Goal: Transaction & Acquisition: Purchase product/service

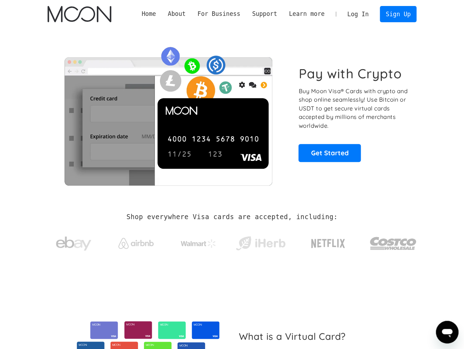
click at [361, 20] on link "Log In" at bounding box center [358, 14] width 33 height 16
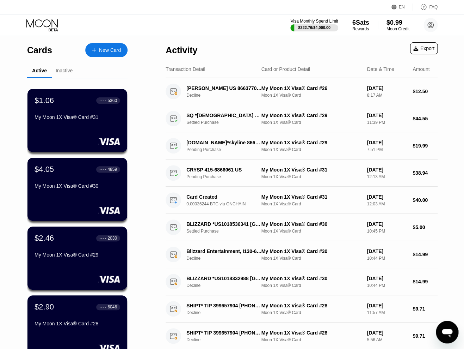
click at [183, 19] on div "Visa Monthly Spend Limit $322.76 / $4,000.00 6 Sats Rewards $0.99 Moon Credit […" at bounding box center [232, 24] width 464 height 21
click at [118, 46] on div "New Card" at bounding box center [106, 50] width 42 height 14
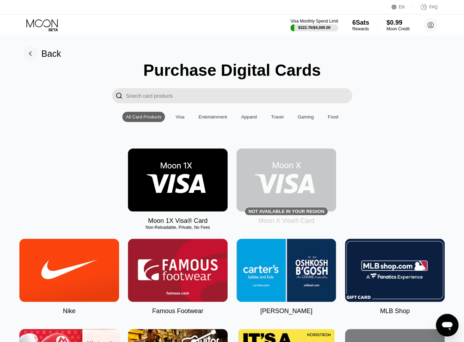
click at [187, 173] on img at bounding box center [178, 179] width 100 height 63
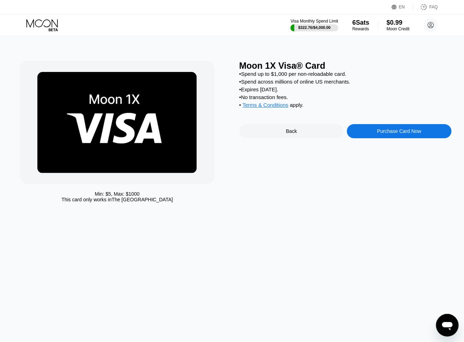
click at [389, 134] on div "Purchase Card Now" at bounding box center [399, 131] width 44 height 6
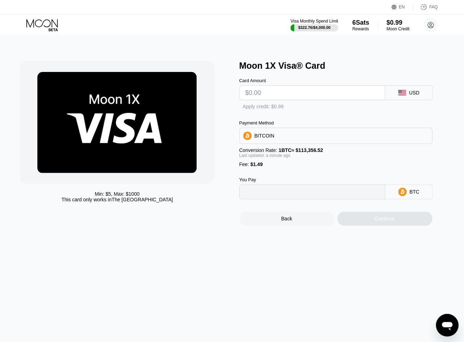
type input "0"
click at [269, 93] on input "text" at bounding box center [312, 93] width 134 height 14
type input "$12"
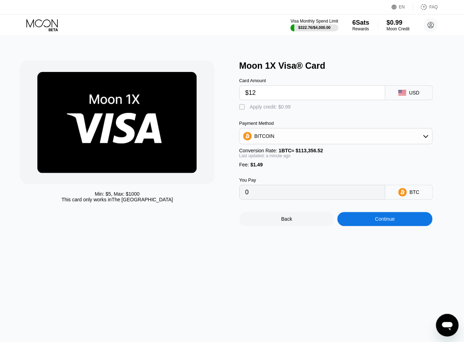
type input "0.00011901"
type input "$125"
type input "0.00111586"
type input "$12"
type input "0.00011901"
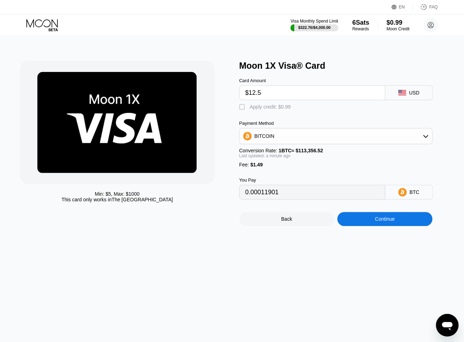
type input "$12.50"
type input "0.00012342"
type input "$12.50"
click at [377, 222] on div "Continue" at bounding box center [385, 219] width 20 height 6
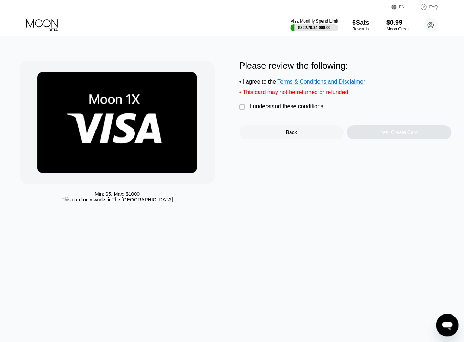
click at [271, 108] on div "I understand these conditions" at bounding box center [287, 106] width 74 height 6
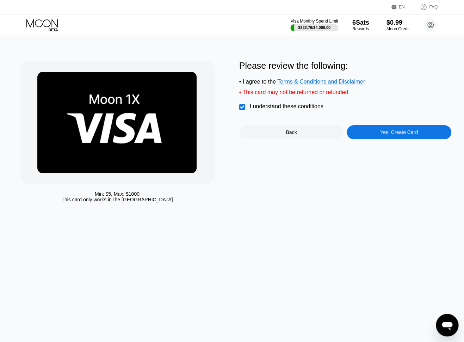
click at [386, 131] on div "Yes, Create Card" at bounding box center [399, 132] width 105 height 14
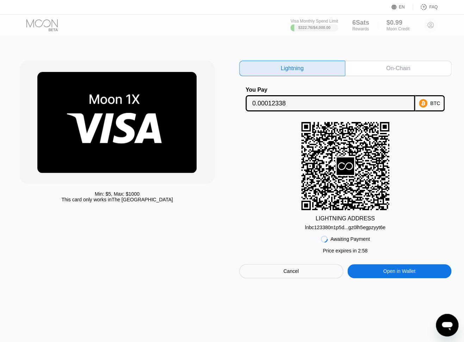
click at [375, 61] on div "On-Chain" at bounding box center [399, 69] width 106 height 16
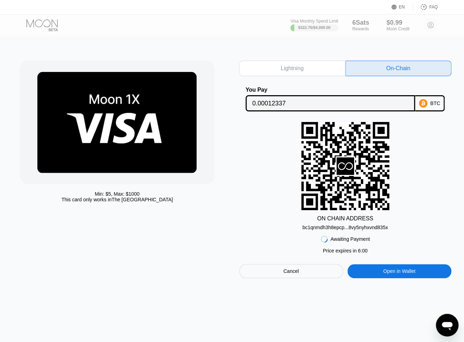
click at [297, 100] on input "0.00012337" at bounding box center [331, 103] width 157 height 14
click at [348, 230] on div "bc1qnmdh3h8epcp...8vy5nyhxvnd835x" at bounding box center [346, 228] width 86 height 6
click at [275, 103] on input "0.00012337" at bounding box center [331, 103] width 157 height 14
